Goal: Task Accomplishment & Management: Manage account settings

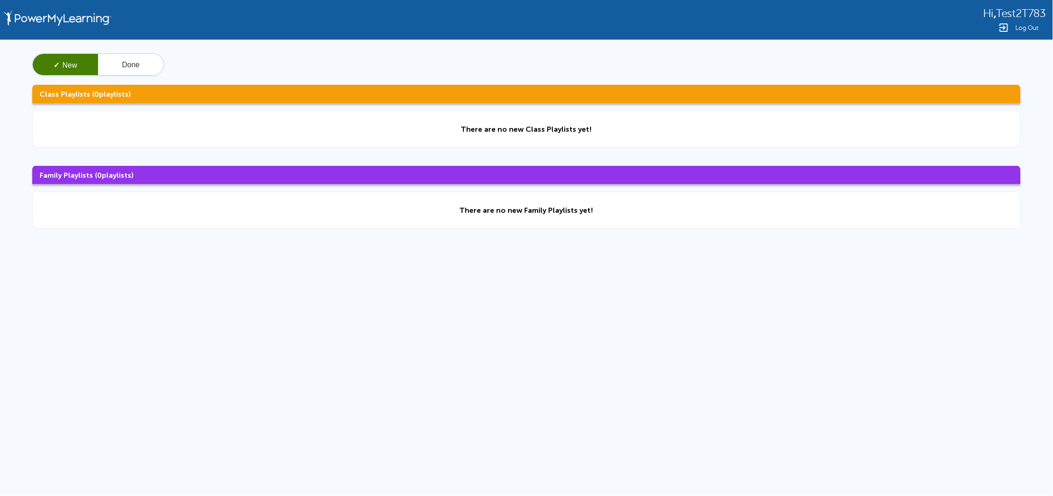
click at [1019, 26] on span "Log Out" at bounding box center [1027, 27] width 23 height 7
click at [140, 63] on button "Done" at bounding box center [130, 65] width 65 height 22
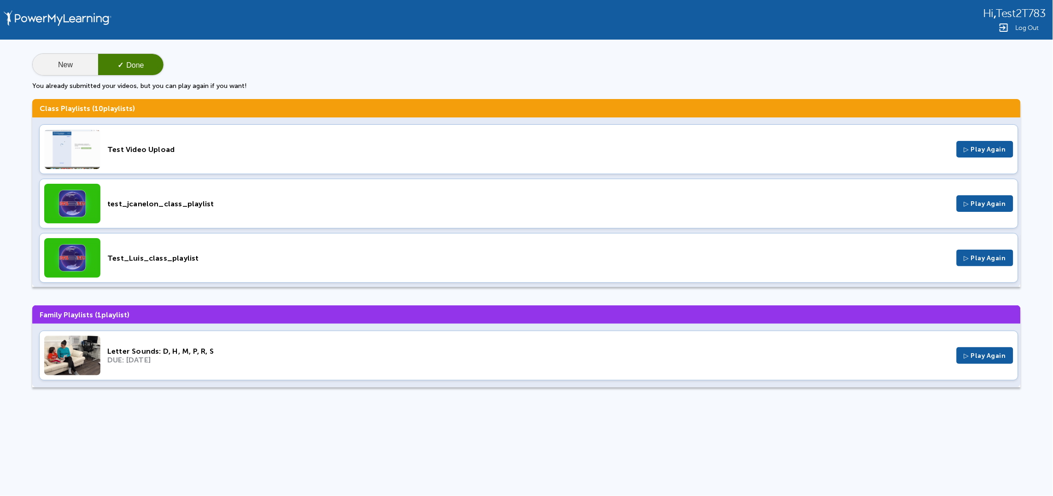
click at [87, 67] on button "New" at bounding box center [65, 65] width 65 height 22
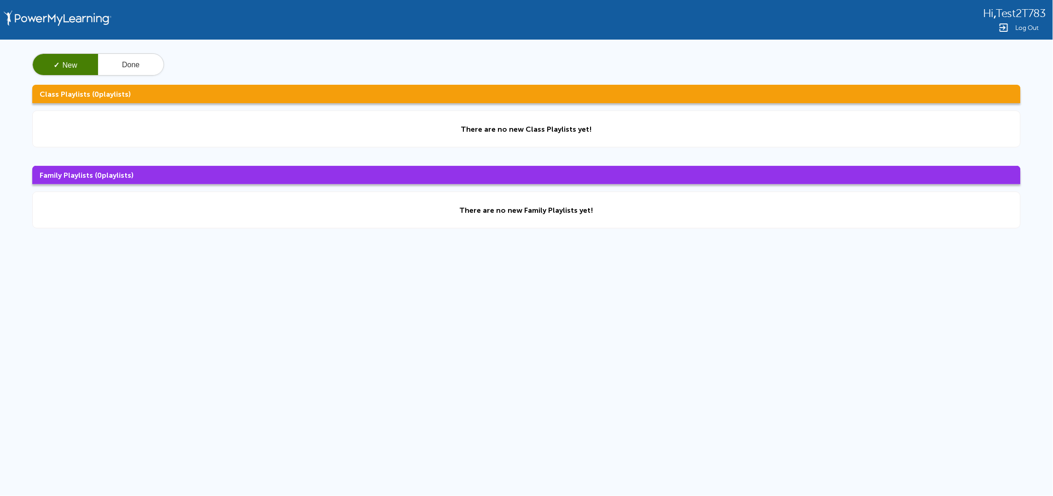
click at [1023, 29] on span "Log Out" at bounding box center [1027, 27] width 23 height 7
